Goal: Task Accomplishment & Management: Manage account settings

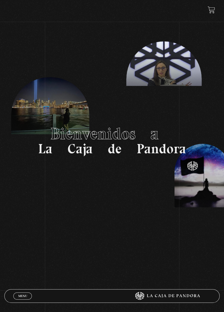
click at [22, 295] on span "Menu" at bounding box center [22, 295] width 9 height 3
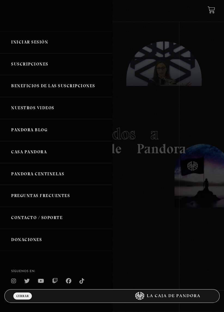
click at [45, 46] on link "Iniciar Sesión" at bounding box center [56, 42] width 112 height 22
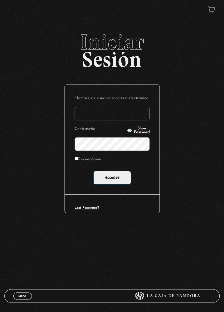
click at [127, 117] on input "Nombre de usuario o correo electrónico" at bounding box center [111, 114] width 75 height 14
type input "fannyvegavindas@outlook.com"
click at [93, 171] on input "Acceder" at bounding box center [112, 178] width 38 height 14
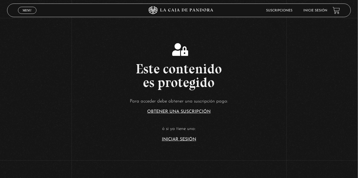
scroll to position [71, 0]
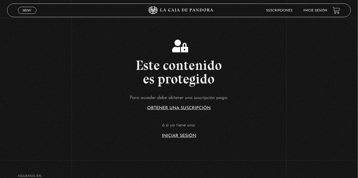
click at [188, 138] on link "Iniciar Sesión" at bounding box center [179, 136] width 34 height 4
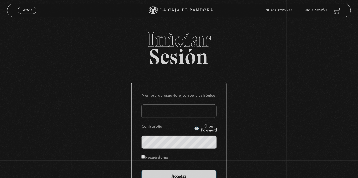
click at [188, 113] on input "Nombre de usuario o correo electrónico" at bounding box center [178, 111] width 75 height 14
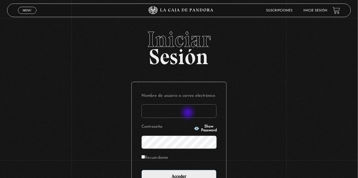
type input "[EMAIL_ADDRESS][DOMAIN_NAME]"
click at [141, 170] on input "Acceder" at bounding box center [178, 177] width 75 height 14
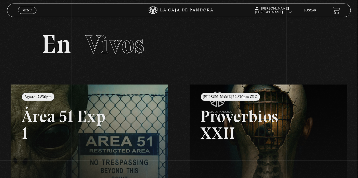
click at [45, 138] on link at bounding box center [190, 174] width 358 height 178
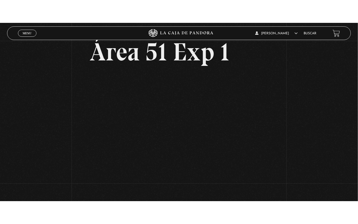
scroll to position [30, 0]
